Goal: Task Accomplishment & Management: Use online tool/utility

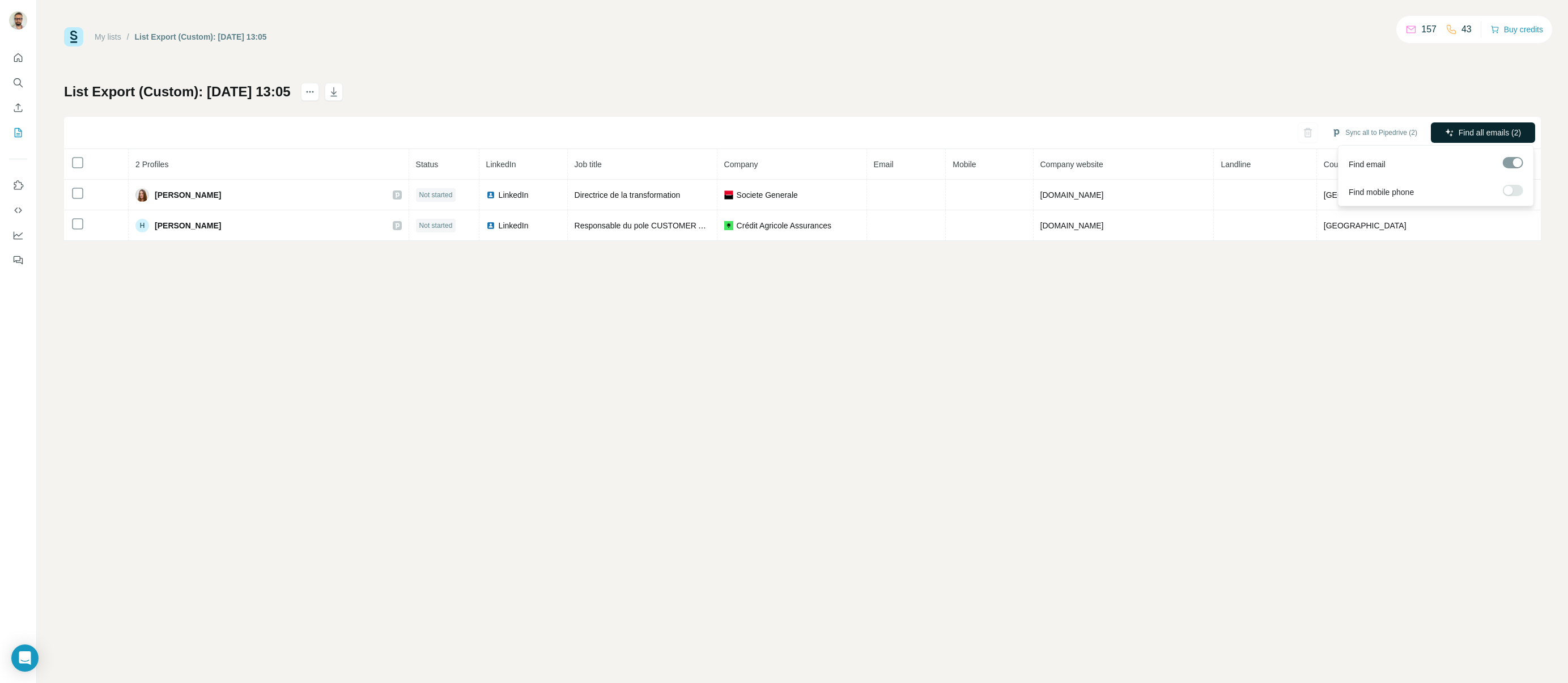
click at [1496, 130] on span "Find all emails (2)" at bounding box center [1489, 132] width 62 height 12
click at [106, 34] on link "My lists" at bounding box center [108, 37] width 27 height 9
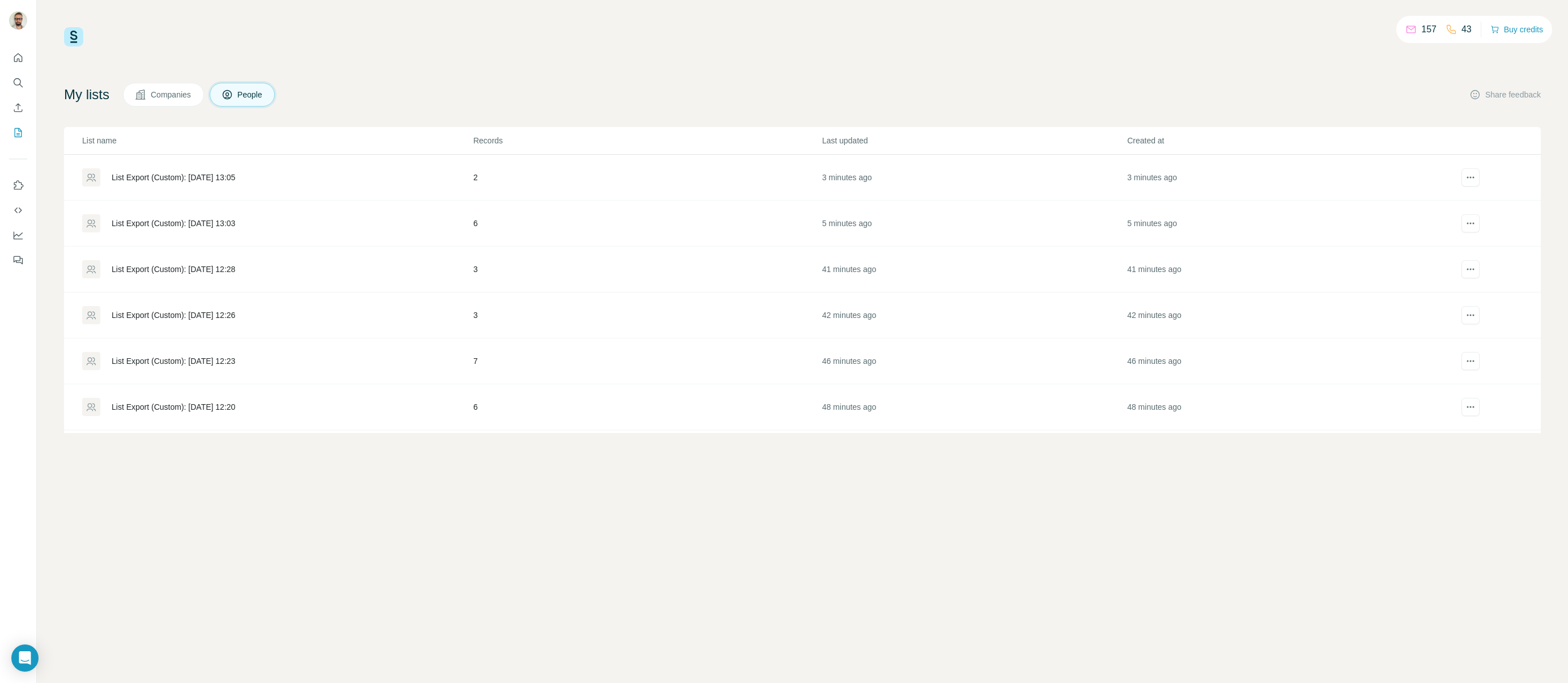
click at [179, 221] on div "List Export (Custom): [DATE] 13:03" at bounding box center [173, 223] width 124 height 12
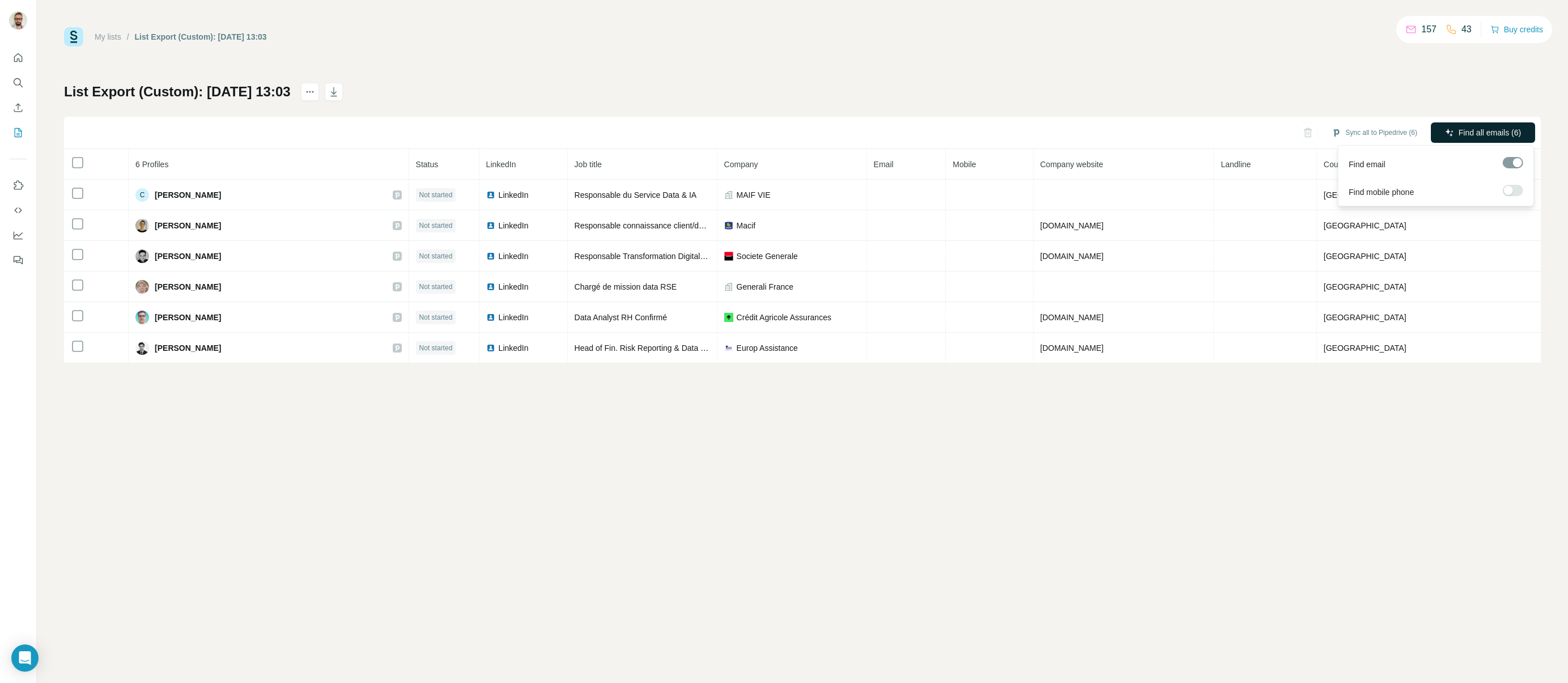
drag, startPoint x: 1361, startPoint y: 129, endPoint x: 1469, endPoint y: 129, distance: 108.0
click at [1469, 129] on div "Sync all to Pipedrive (6) Find all emails (6)" at bounding box center [802, 133] width 1476 height 32
click at [1469, 129] on span "Find all emails (6)" at bounding box center [1489, 132] width 62 height 12
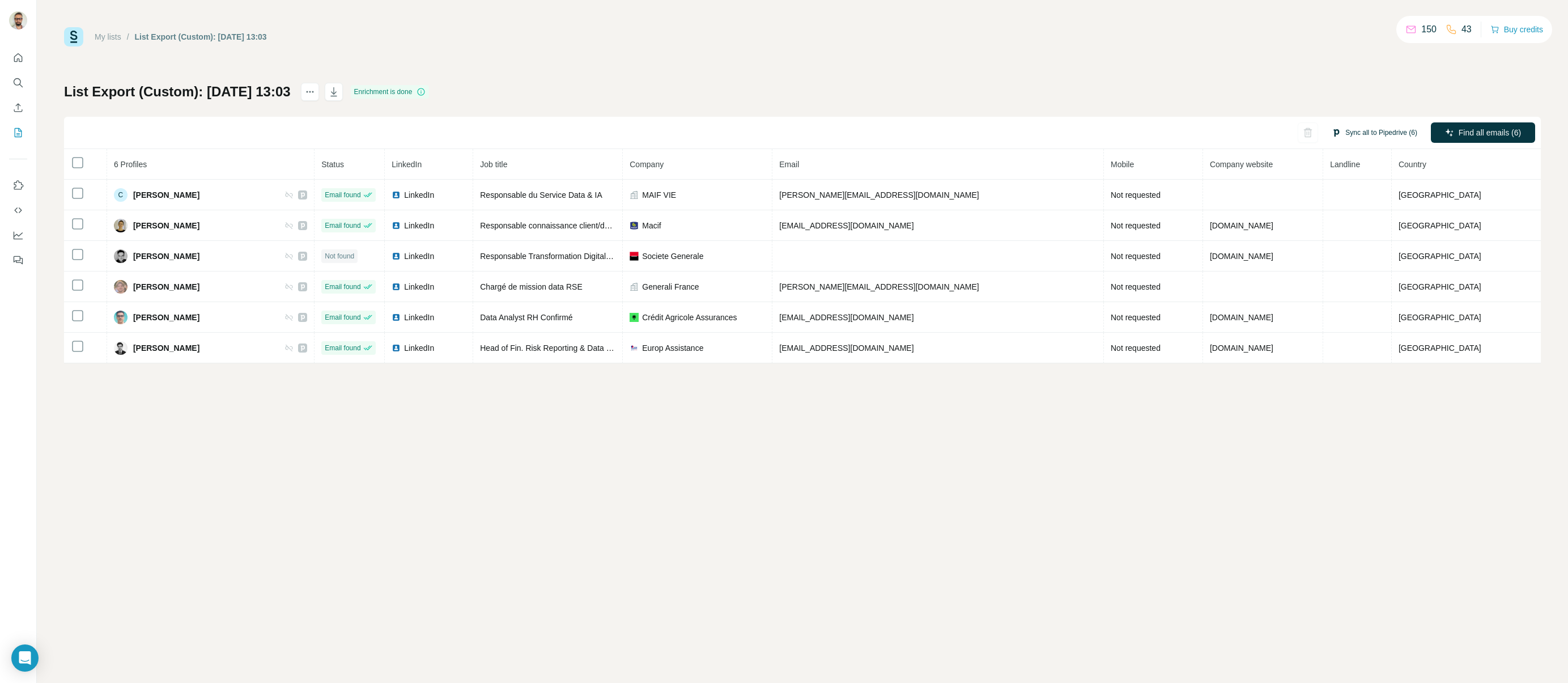
click at [1343, 130] on button "Sync all to Pipedrive (6)" at bounding box center [1374, 132] width 101 height 17
drag, startPoint x: 1376, startPoint y: 225, endPoint x: 780, endPoint y: 14, distance: 632.2
click at [1375, 225] on button "Sync all to Pipedrive" at bounding box center [1358, 217] width 126 height 22
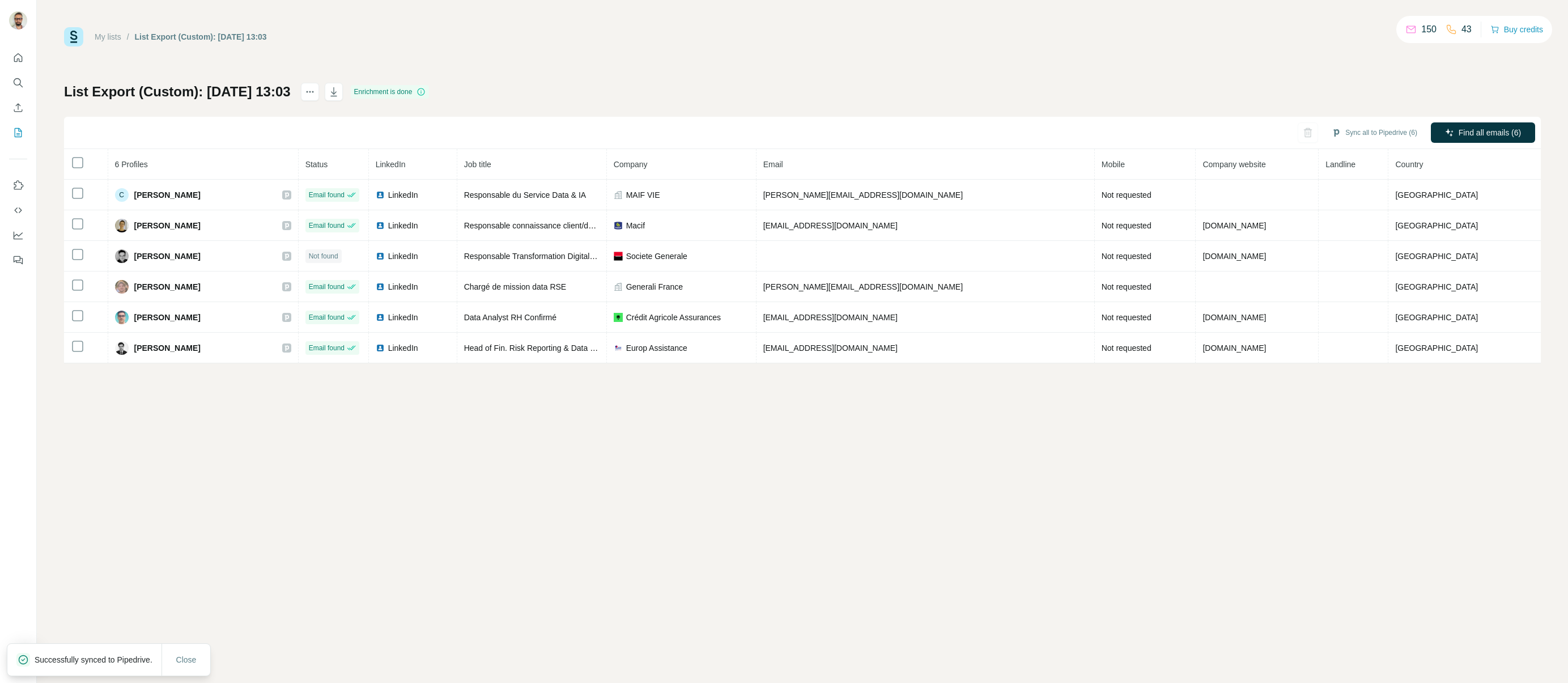
click at [188, 92] on h1 "List Export (Custom): [DATE] 13:03" at bounding box center [177, 92] width 226 height 18
click at [119, 37] on link "My lists" at bounding box center [108, 37] width 27 height 9
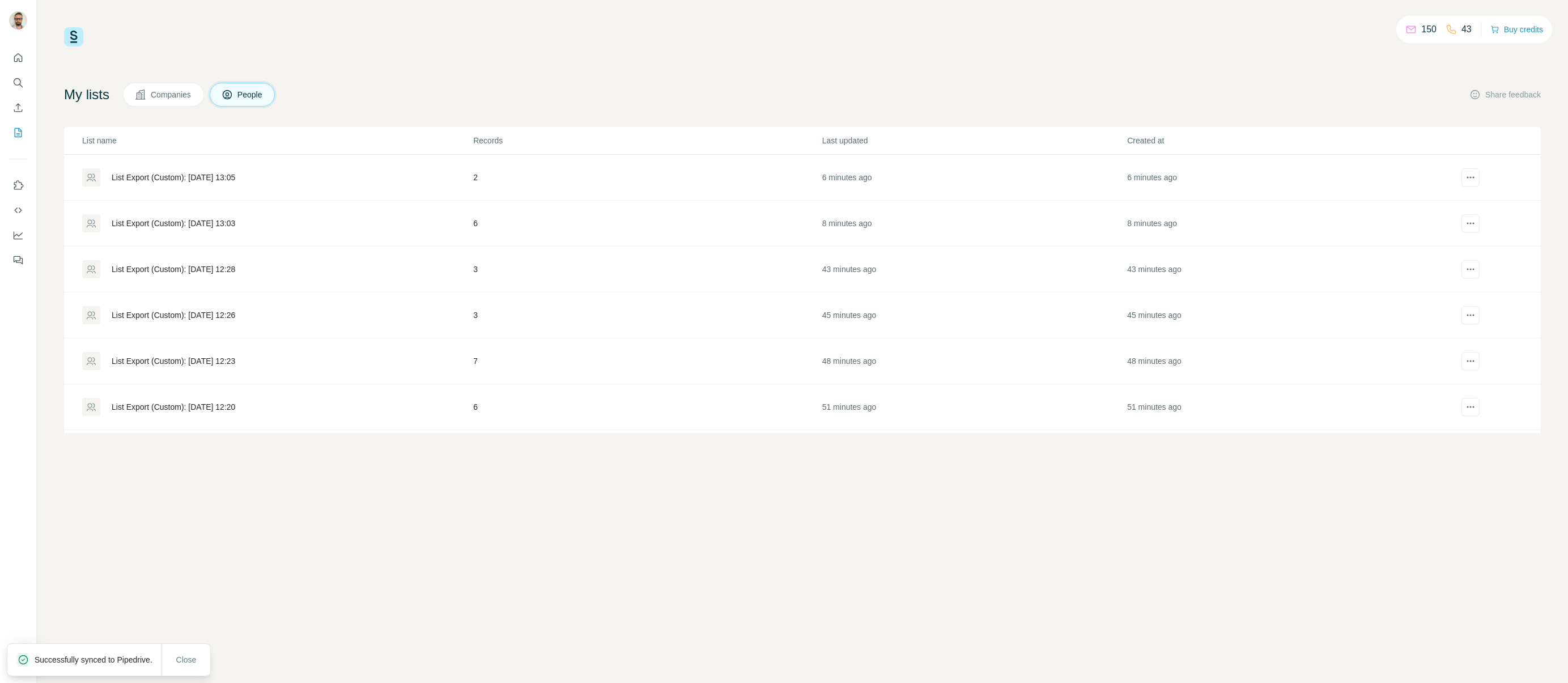
click at [226, 172] on div "List Export (Custom): [DATE] 13:05" at bounding box center [173, 177] width 124 height 12
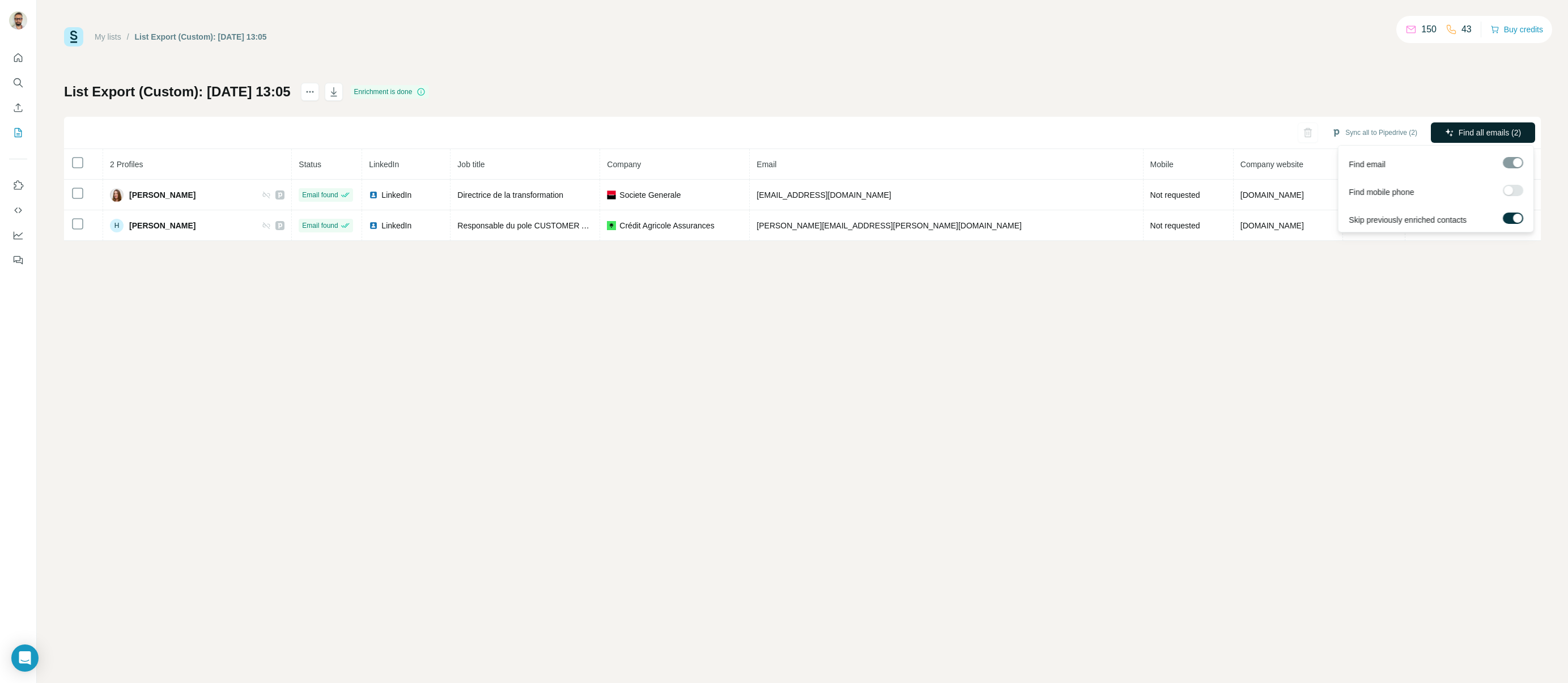
click at [1492, 131] on span "Find all emails (2)" at bounding box center [1489, 132] width 62 height 12
click at [1491, 135] on span "Find all emails (2)" at bounding box center [1489, 132] width 62 height 12
click at [1386, 133] on button "Sync all to Pipedrive (2)" at bounding box center [1374, 132] width 101 height 17
click at [1365, 221] on button "Sync all to Pipedrive" at bounding box center [1358, 217] width 126 height 22
